Goal: Transaction & Acquisition: Purchase product/service

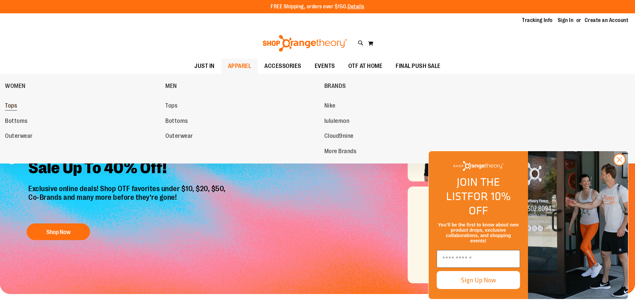
click at [11, 105] on span "Tops" at bounding box center [11, 106] width 12 height 8
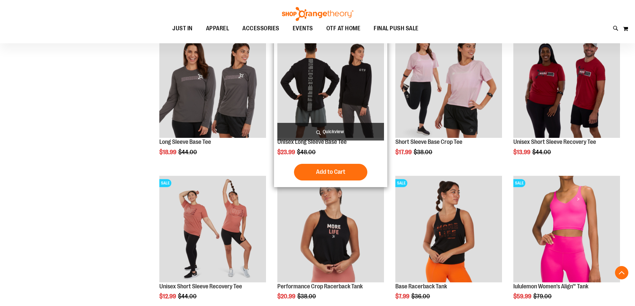
scroll to position [266, 0]
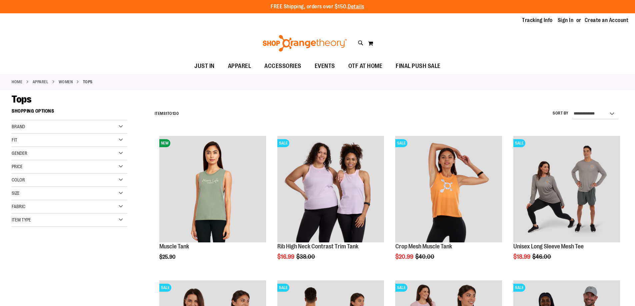
click at [457, 45] on div "Toggle Nav Search Popular Suggestions Advanced Search" at bounding box center [317, 43] width 635 height 31
